Goal: Task Accomplishment & Management: Complete application form

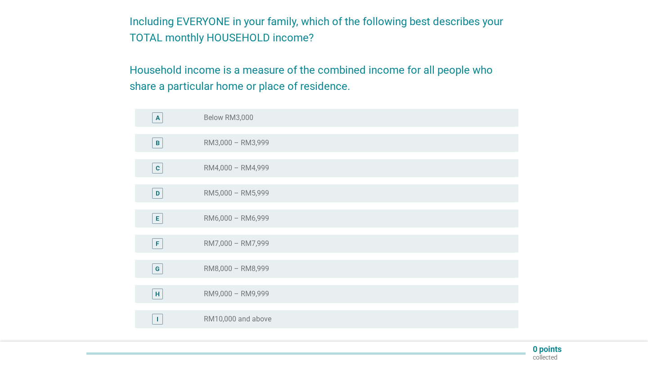
scroll to position [69, 0]
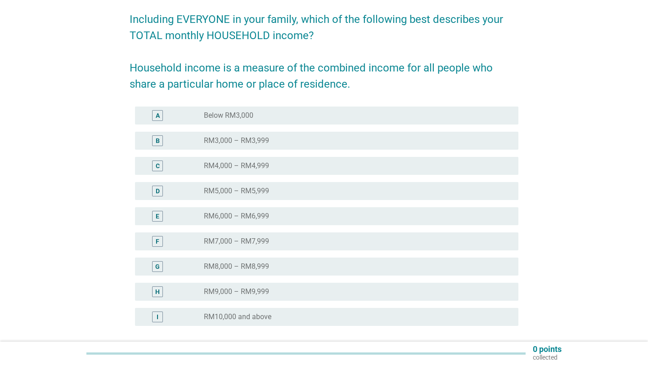
click at [342, 164] on div "radio_button_unchecked RM4,000 – RM4,999" at bounding box center [354, 166] width 300 height 9
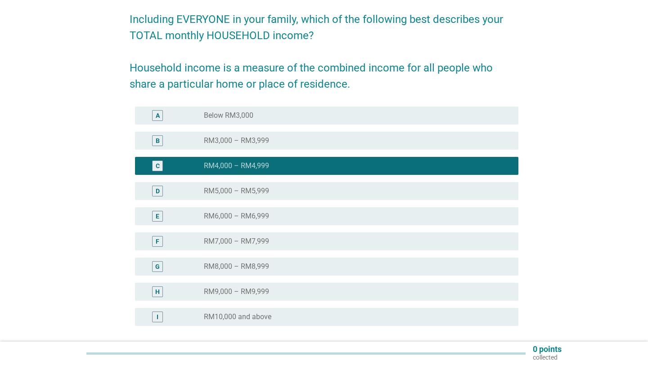
scroll to position [148, 0]
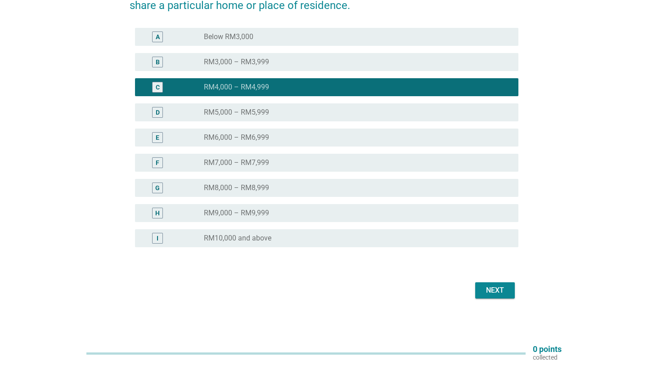
click at [509, 294] on button "Next" at bounding box center [495, 291] width 40 height 16
